Goal: Share content: Share content

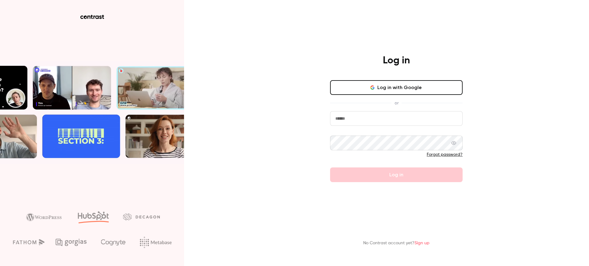
click at [412, 87] on button "Log in with Google" at bounding box center [396, 87] width 132 height 15
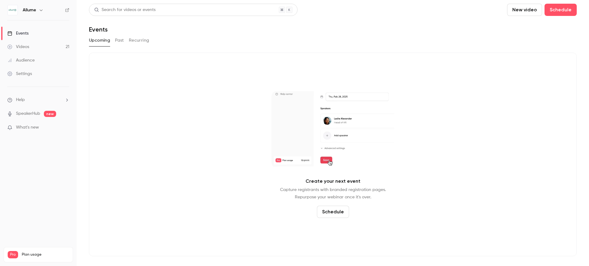
click at [39, 6] on button "button" at bounding box center [40, 9] width 7 height 7
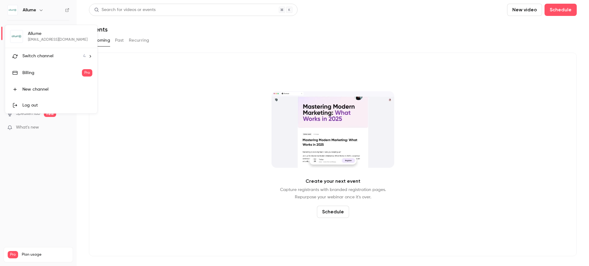
click at [54, 57] on div "Switch channel 4" at bounding box center [53, 56] width 63 height 6
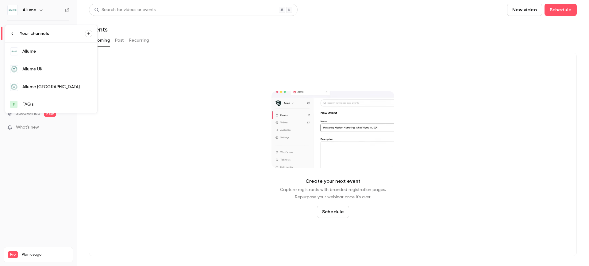
click at [41, 70] on div "Allume UK" at bounding box center [57, 69] width 70 height 6
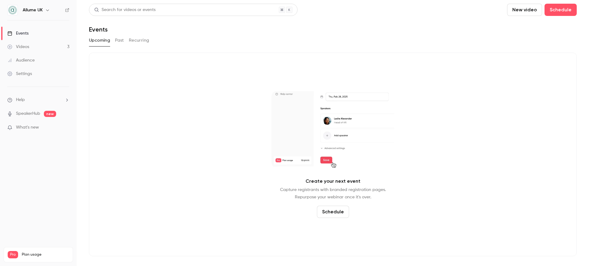
click at [121, 43] on button "Past" at bounding box center [119, 41] width 9 height 10
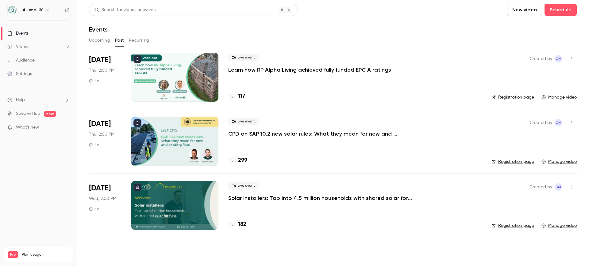
click at [267, 135] on p "CPD on SAP 10.2 new solar rules: What they mean for new and existing flats" at bounding box center [320, 133] width 184 height 7
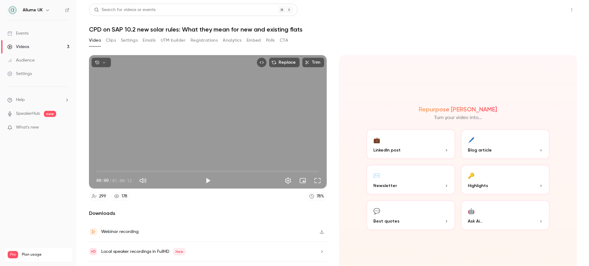
click at [538, 10] on button "Share" at bounding box center [550, 10] width 24 height 12
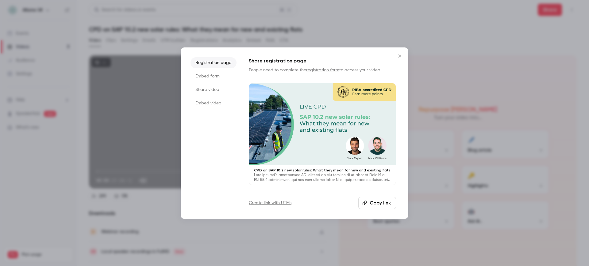
click at [204, 91] on li "Share video" at bounding box center [213, 89] width 46 height 11
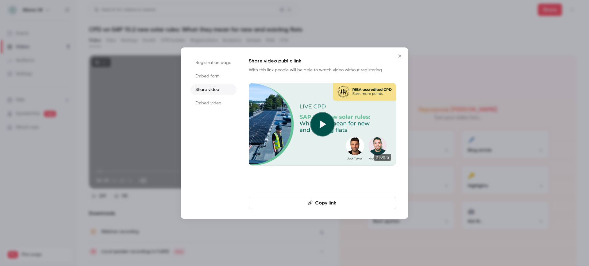
click at [319, 203] on button "Copy link" at bounding box center [322, 203] width 147 height 12
click at [210, 71] on li "Embed form" at bounding box center [213, 76] width 46 height 11
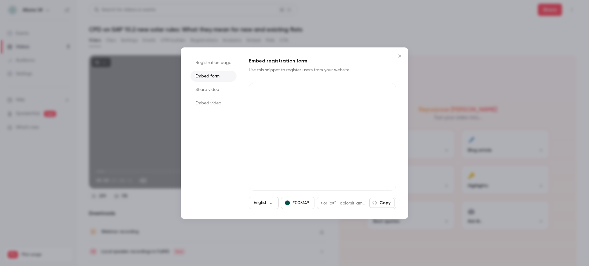
click at [212, 65] on li "Registration page" at bounding box center [213, 62] width 46 height 11
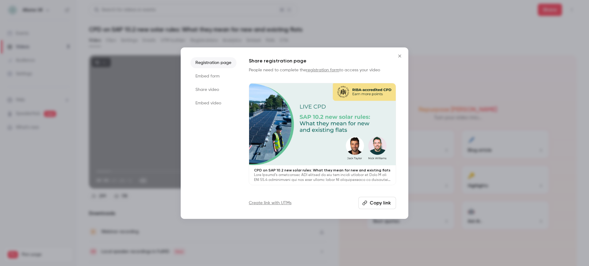
click at [401, 56] on icon "Close" at bounding box center [399, 56] width 7 height 5
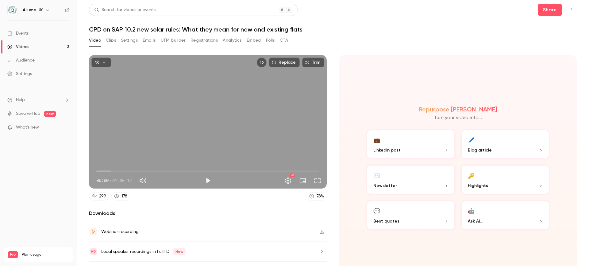
click at [114, 41] on button "Clips" at bounding box center [111, 41] width 10 height 10
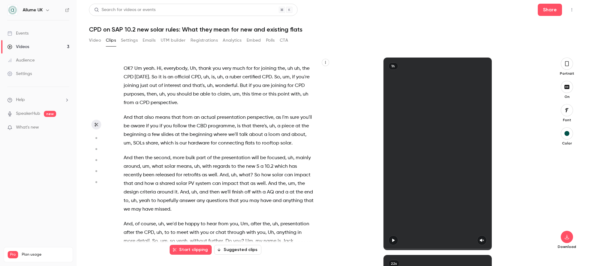
click at [201, 43] on button "Registrations" at bounding box center [203, 41] width 27 height 10
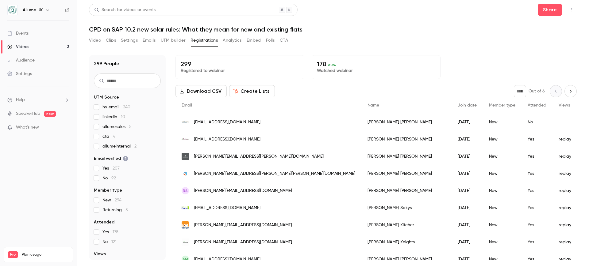
click at [224, 121] on span "[EMAIL_ADDRESS][DOMAIN_NAME]" at bounding box center [227, 122] width 67 height 6
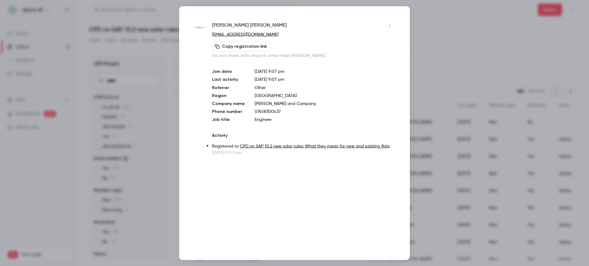
click at [445, 24] on div at bounding box center [294, 133] width 589 height 266
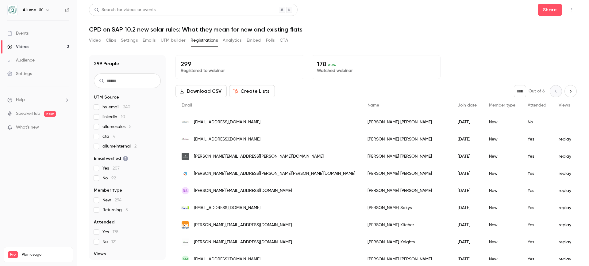
click at [99, 42] on button "Video" at bounding box center [95, 41] width 12 height 10
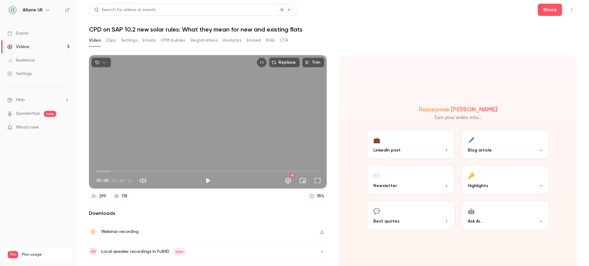
drag, startPoint x: 131, startPoint y: 42, endPoint x: 148, endPoint y: 42, distance: 17.2
click at [132, 42] on button "Settings" at bounding box center [129, 41] width 17 height 10
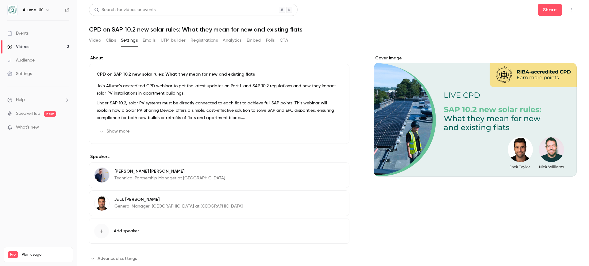
click at [177, 40] on button "UTM builder" at bounding box center [173, 41] width 25 height 10
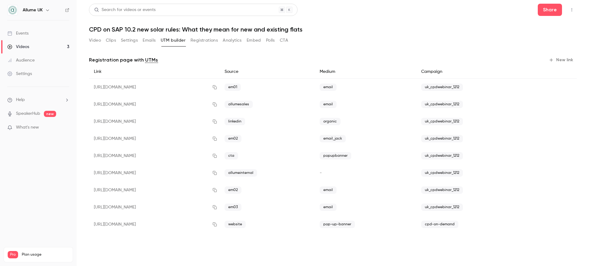
click at [209, 42] on button "Registrations" at bounding box center [203, 41] width 27 height 10
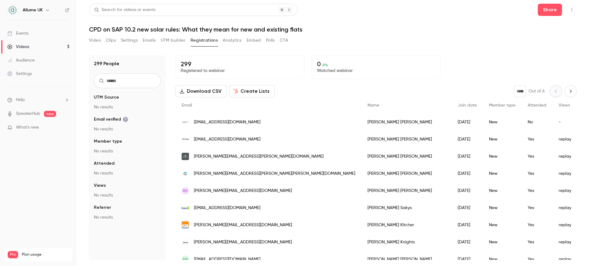
click at [241, 41] on button "Analytics" at bounding box center [232, 41] width 19 height 10
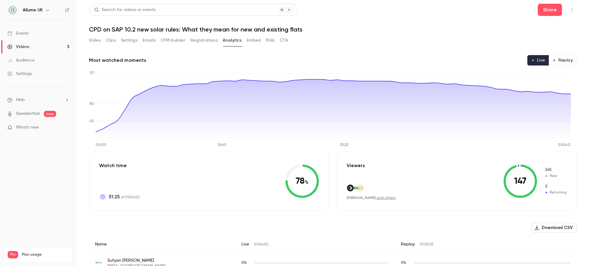
click at [110, 41] on button "Clips" at bounding box center [111, 41] width 10 height 10
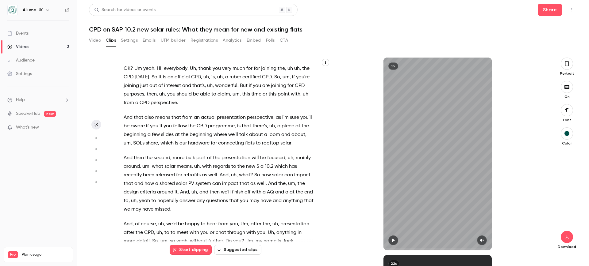
click at [210, 42] on button "Registrations" at bounding box center [203, 41] width 27 height 10
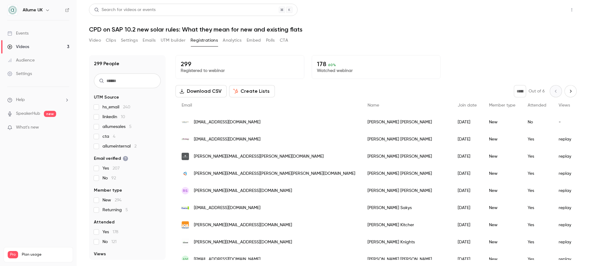
click at [542, 11] on button "Share" at bounding box center [550, 10] width 24 height 12
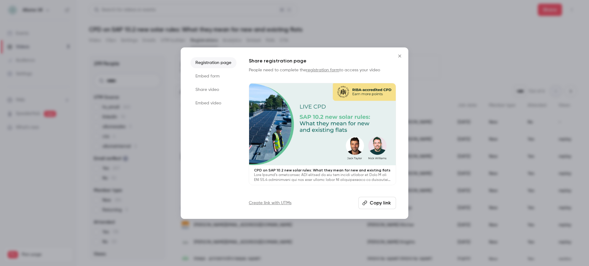
click at [205, 79] on li "Embed form" at bounding box center [213, 76] width 46 height 11
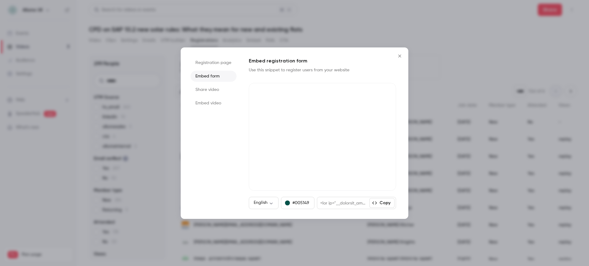
click at [211, 93] on li "Share video" at bounding box center [213, 89] width 46 height 11
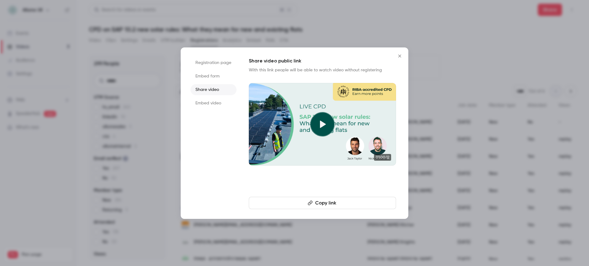
click at [400, 56] on icon "Close" at bounding box center [399, 56] width 7 height 5
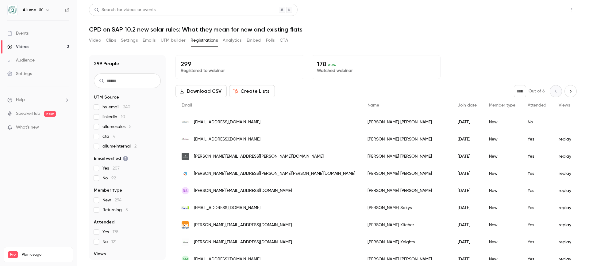
click at [555, 10] on button "Share" at bounding box center [550, 10] width 24 height 12
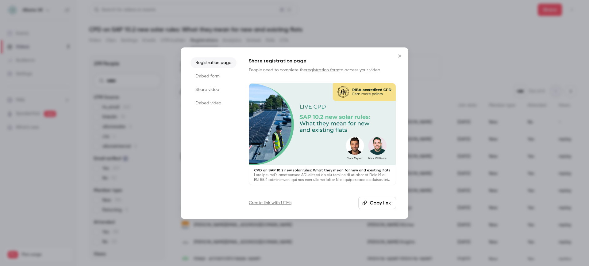
drag, startPoint x: 380, startPoint y: 206, endPoint x: 483, endPoint y: 92, distance: 153.5
click at [381, 205] on button "Copy link" at bounding box center [377, 203] width 38 height 12
click at [400, 58] on button "Close" at bounding box center [399, 56] width 12 height 12
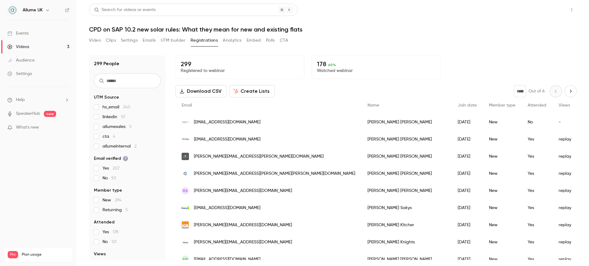
click at [544, 8] on button "Share" at bounding box center [550, 10] width 24 height 12
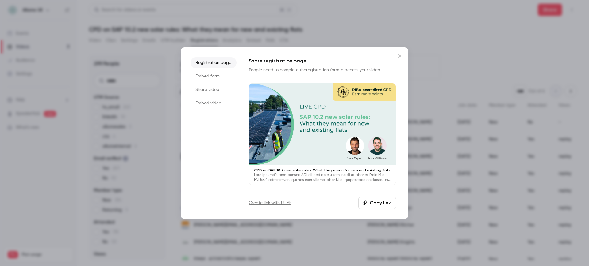
click at [211, 91] on li "Share video" at bounding box center [213, 89] width 46 height 11
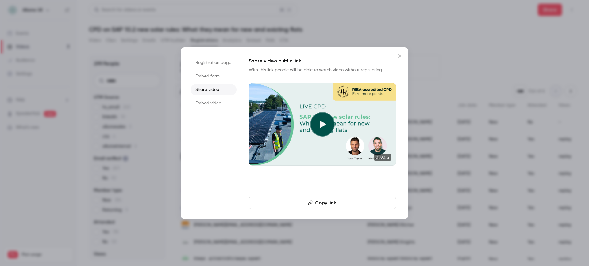
click at [215, 63] on li "Registration page" at bounding box center [213, 62] width 46 height 11
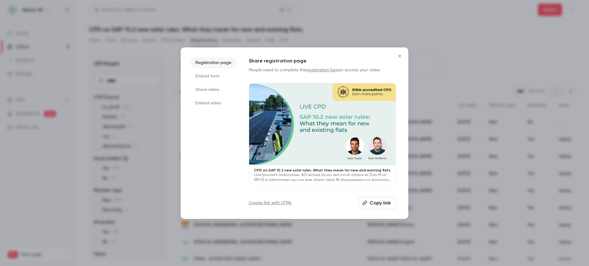
click at [399, 55] on icon "Close" at bounding box center [399, 56] width 7 height 5
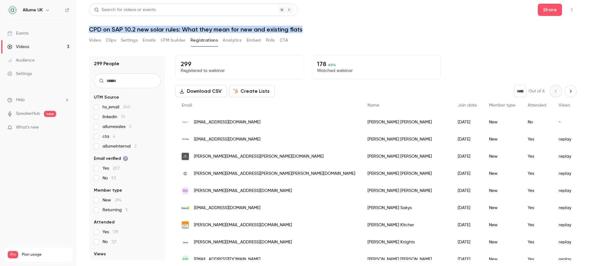
drag, startPoint x: 86, startPoint y: 25, endPoint x: 302, endPoint y: 28, distance: 215.6
click at [302, 28] on main "Search for videos or events Share CPD on SAP 10.2 new solar rules: What they me…" at bounding box center [333, 133] width 512 height 266
